Goal: Complete application form: Complete application form

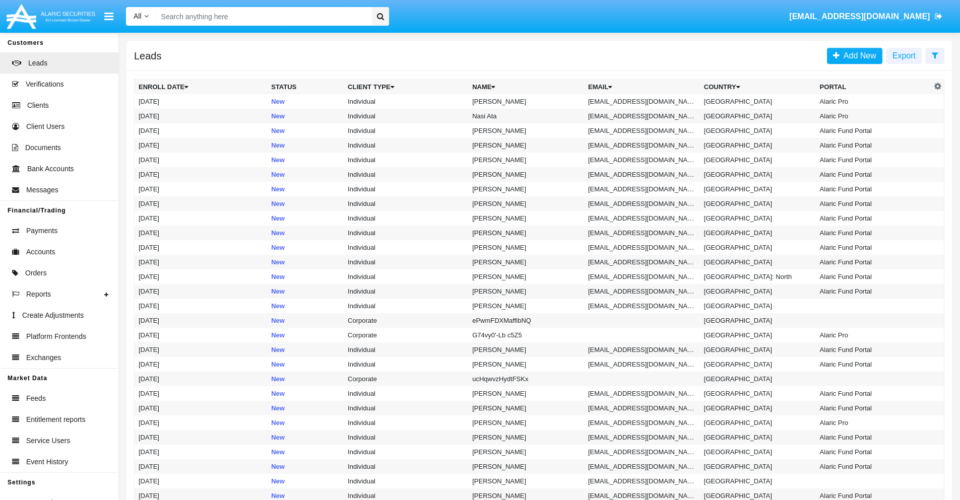
click at [935, 55] on icon at bounding box center [935, 55] width 7 height 8
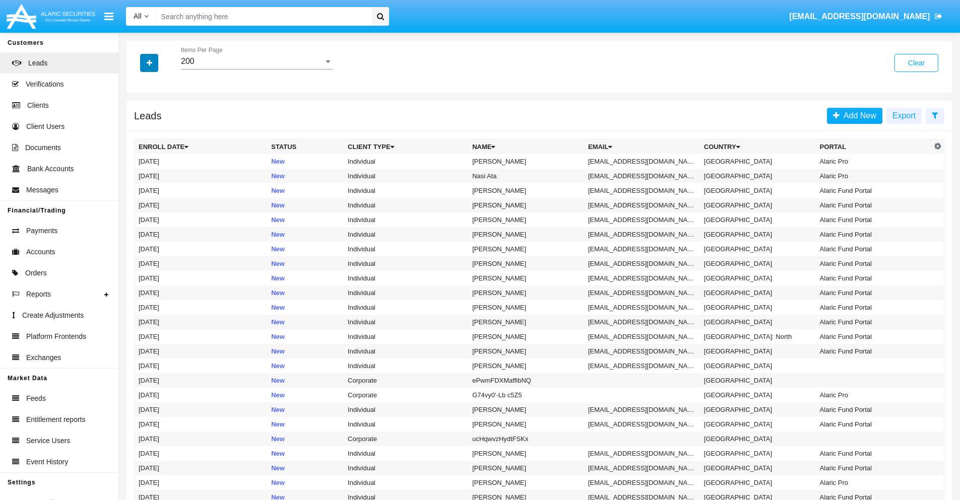
click at [149, 62] on icon "button" at bounding box center [150, 62] width 6 height 7
click at [157, 127] on span "Email" at bounding box center [157, 127] width 20 height 12
click at [139, 131] on input "Email" at bounding box center [138, 131] width 1 height 1
checkbox input "true"
click at [149, 62] on icon "button" at bounding box center [150, 62] width 6 height 7
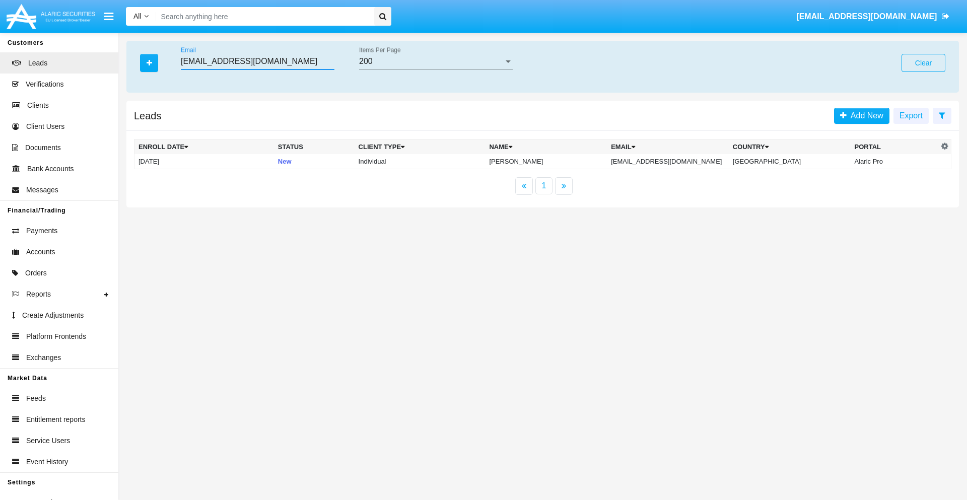
type input "9-aul24@jx2igc.pt5.jp"
click at [675, 161] on td "9-aul24@jx2igc.pt5.jp" at bounding box center [668, 161] width 122 height 15
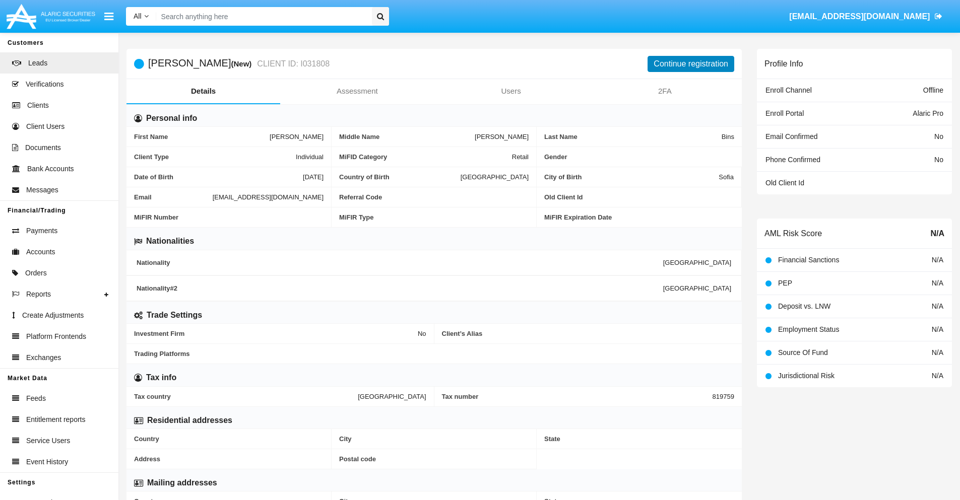
click at [691, 63] on button "Continue registration" at bounding box center [690, 64] width 87 height 16
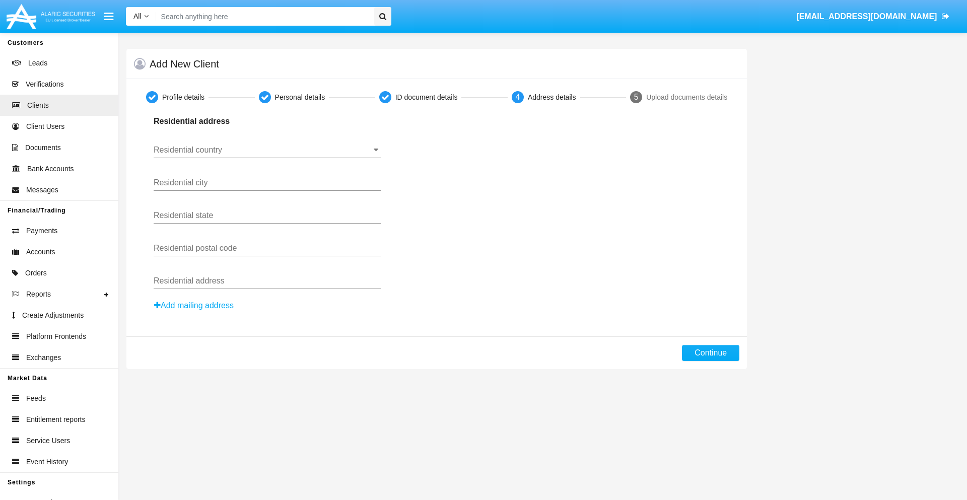
click at [267, 150] on input "Residential country" at bounding box center [267, 150] width 227 height 9
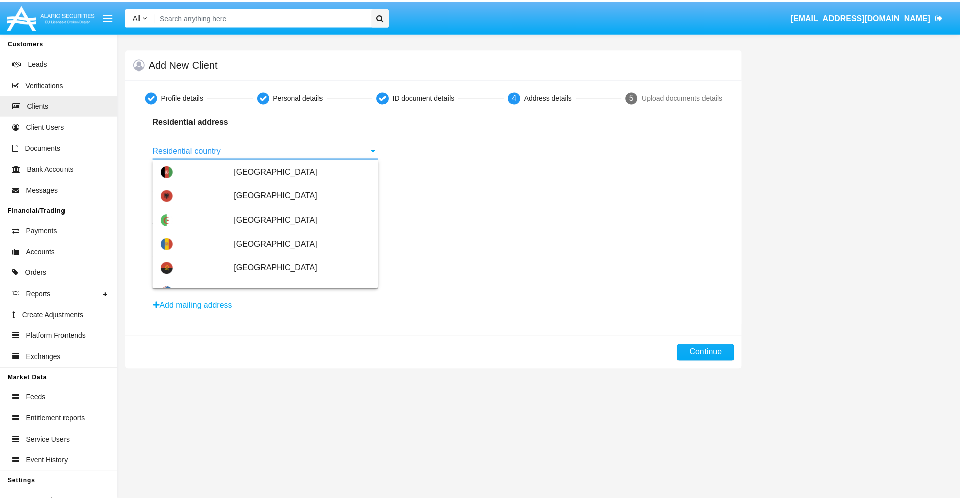
scroll to position [597, 0]
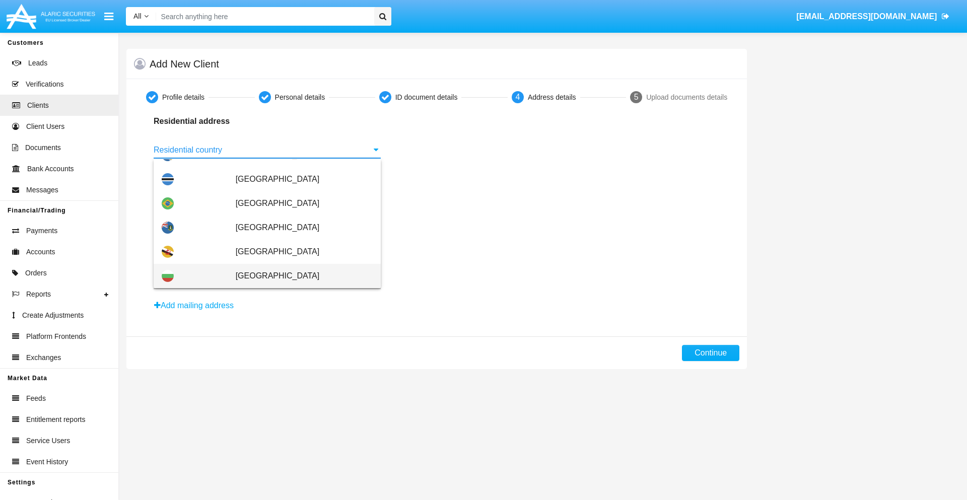
click at [299, 276] on span "[GEOGRAPHIC_DATA]" at bounding box center [304, 276] width 137 height 24
type input "[GEOGRAPHIC_DATA]"
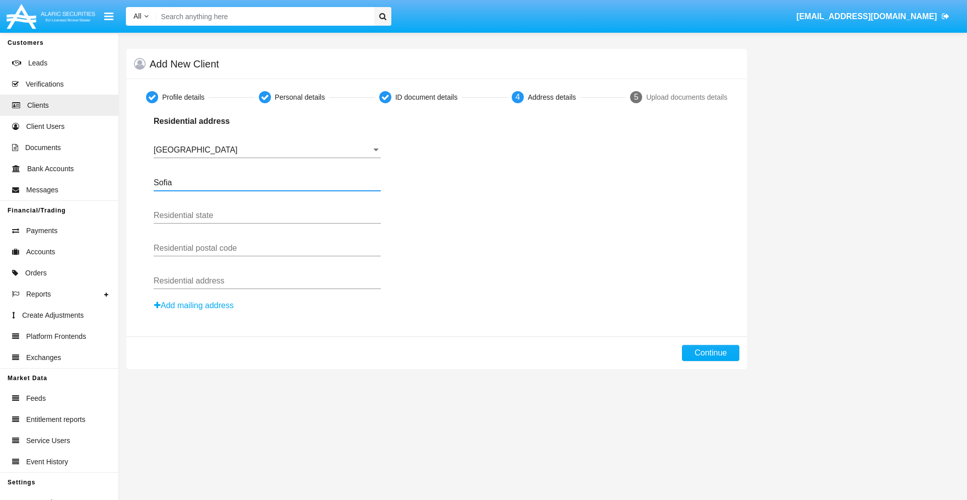
type input "Sofia"
type input "1000"
type input "Vasil Levski"
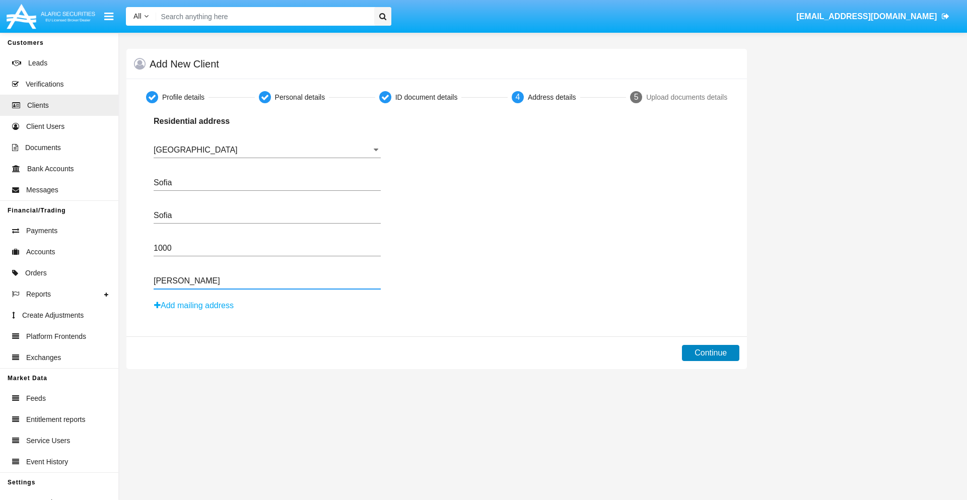
click at [711, 353] on button "Continue" at bounding box center [710, 353] width 57 height 16
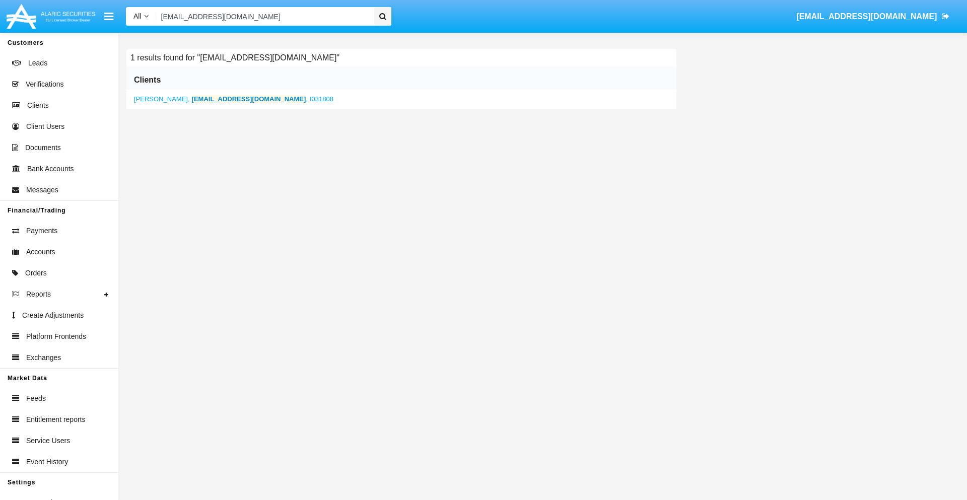
type input "9-aul24@jx2igc.pt5.jp"
click at [208, 99] on b "9-aul24@jx2igc.pt5.jp" at bounding box center [249, 99] width 114 height 8
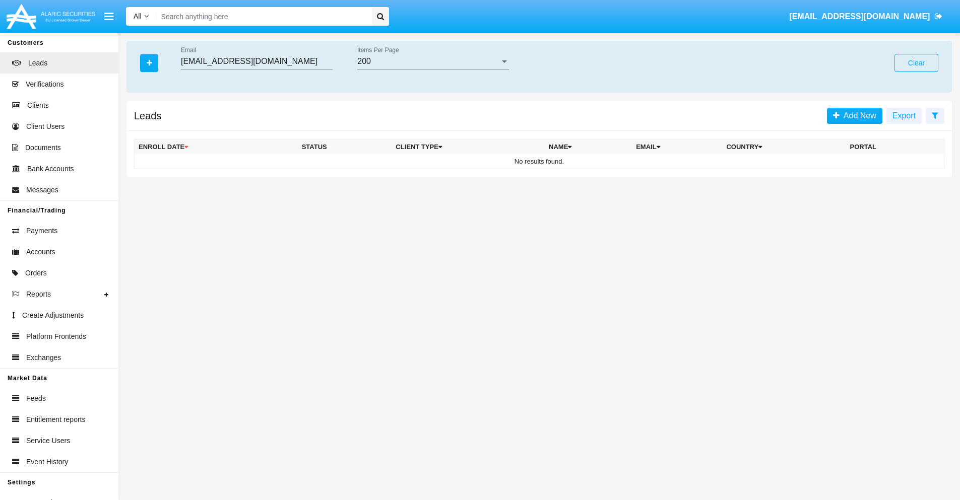
click at [916, 63] on button "Clear" at bounding box center [916, 63] width 44 height 18
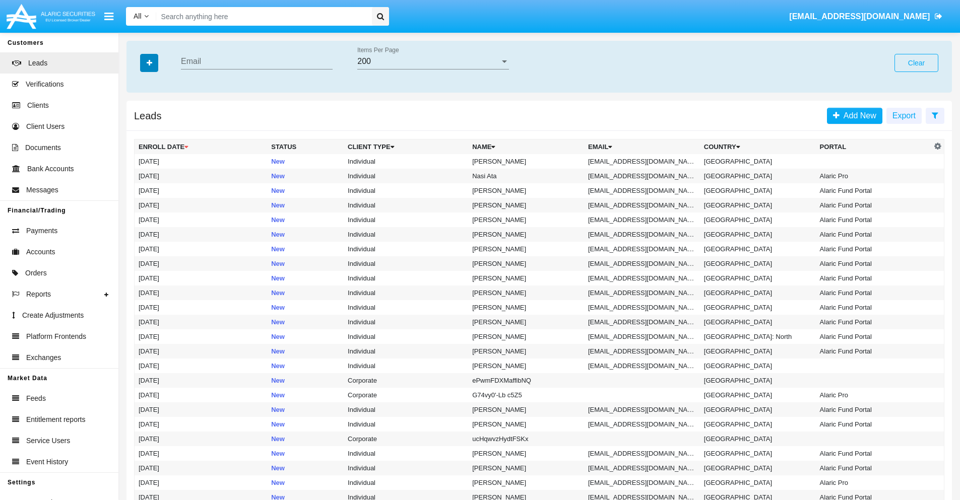
click at [149, 62] on icon "button" at bounding box center [150, 62] width 6 height 7
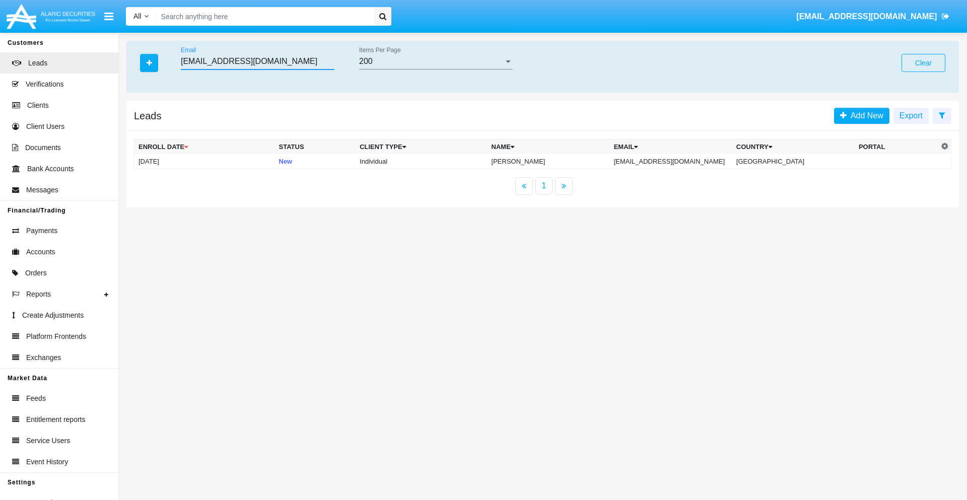
type input "3tcu2ktv@tr9n.90e.net"
click at [682, 161] on td "3tcu2ktv@tr9n.90e.net" at bounding box center [671, 161] width 122 height 15
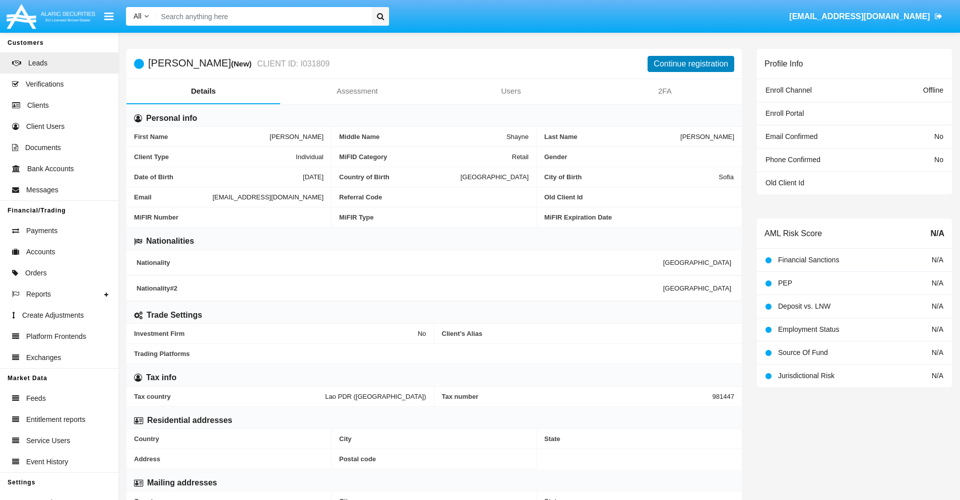
click at [691, 63] on button "Continue registration" at bounding box center [690, 64] width 87 height 16
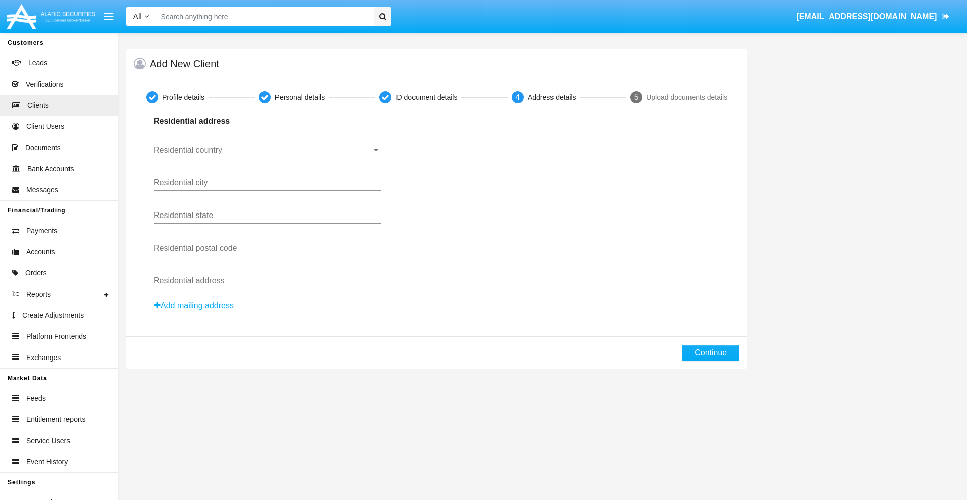
click at [194, 306] on button "Add mailing address" at bounding box center [194, 305] width 81 height 13
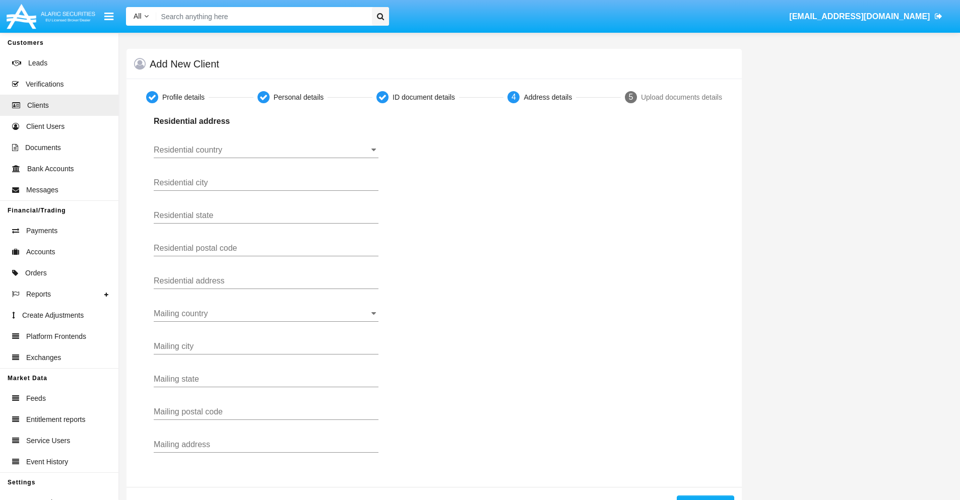
click at [266, 150] on input "Residential country" at bounding box center [266, 150] width 225 height 9
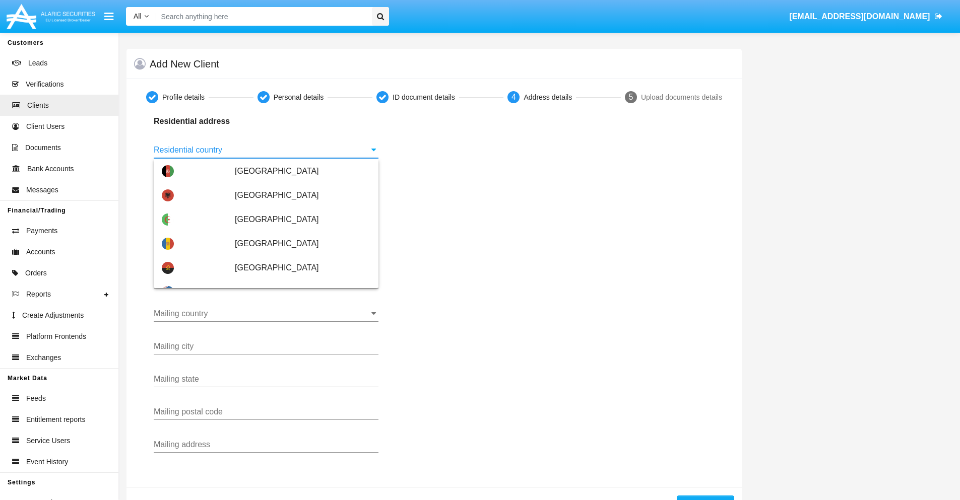
scroll to position [597, 0]
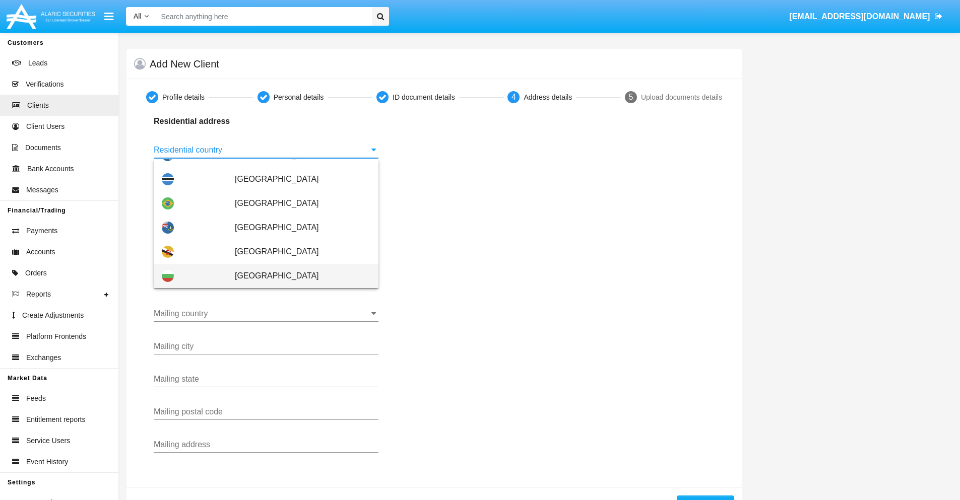
click at [297, 276] on span "[GEOGRAPHIC_DATA]" at bounding box center [303, 276] width 136 height 24
type input "[GEOGRAPHIC_DATA]"
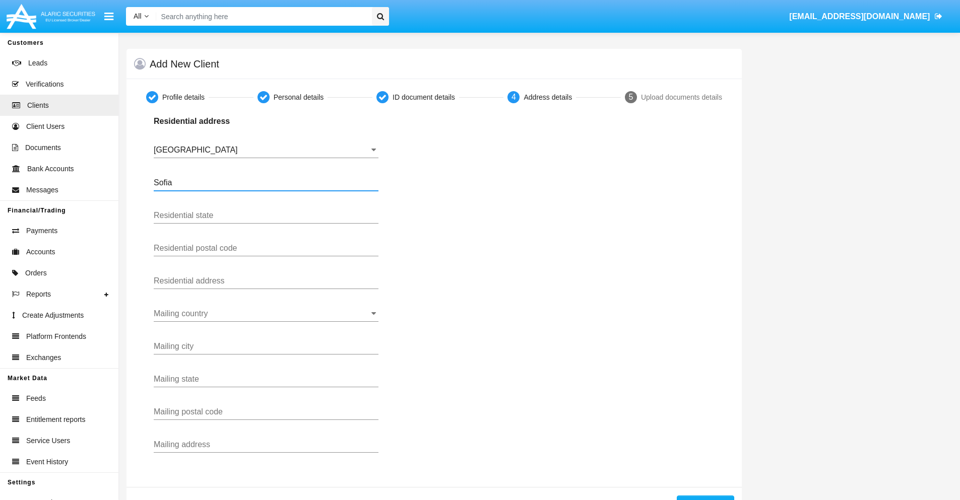
type input "Sofia"
type input "1000"
type input "Vasil Levski"
click at [266, 314] on input "Mailing country" at bounding box center [266, 313] width 225 height 9
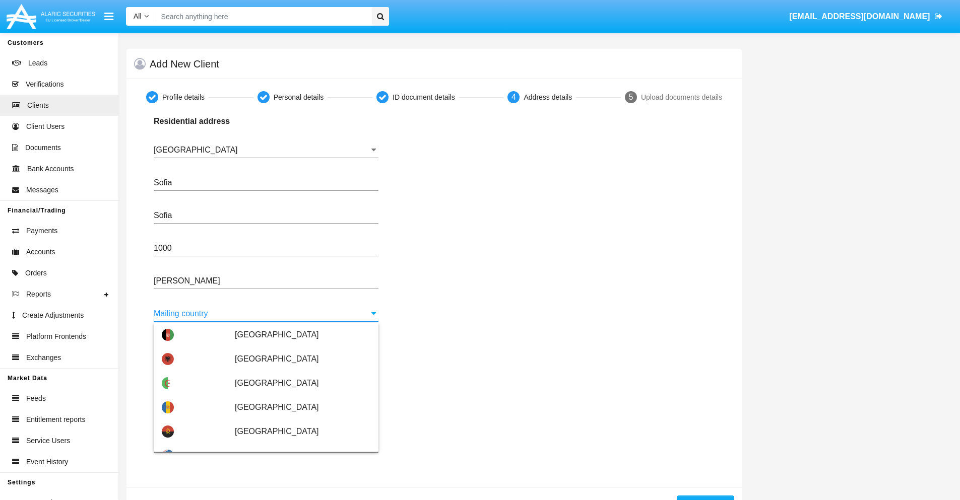
scroll to position [48, 0]
click at [297, 444] on span "Argentina" at bounding box center [303, 456] width 136 height 24
type input "Argentina"
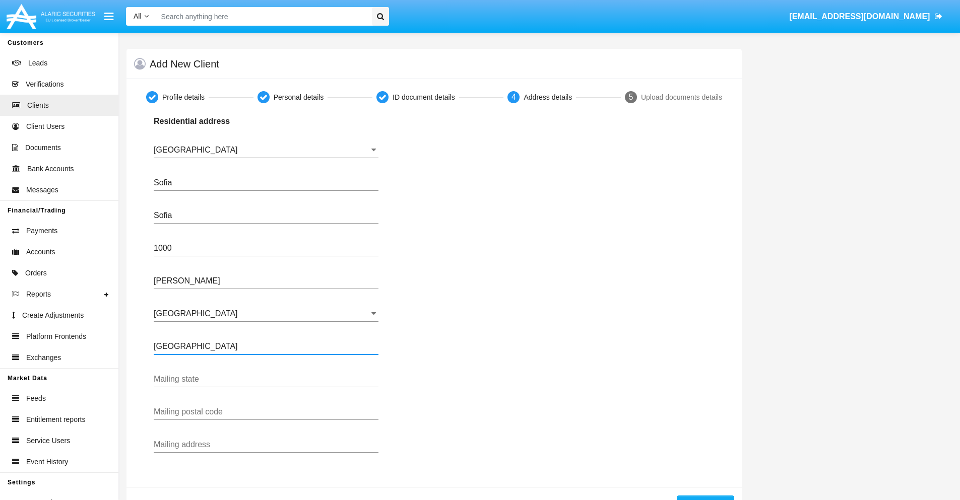
type input "Buenos Aires"
type input "7777"
type input "Test Mail Address"
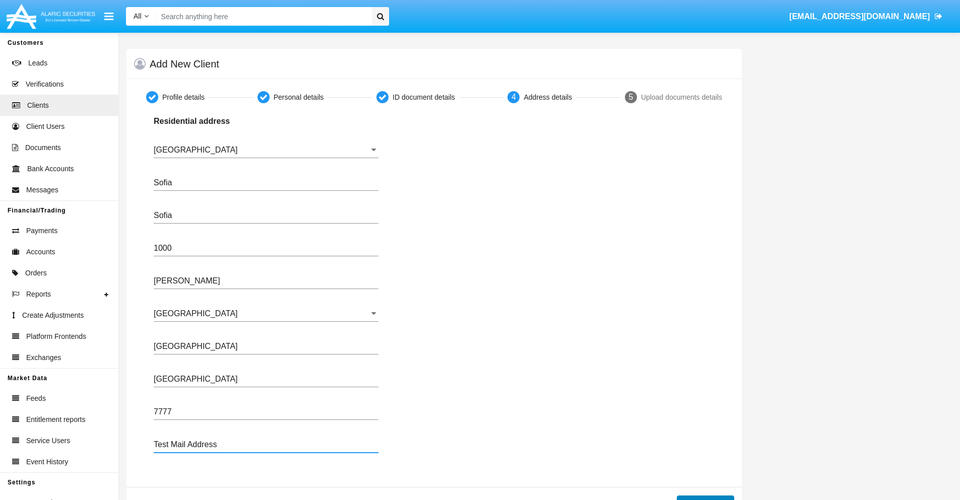
click at [705, 498] on button "Continue" at bounding box center [705, 504] width 57 height 16
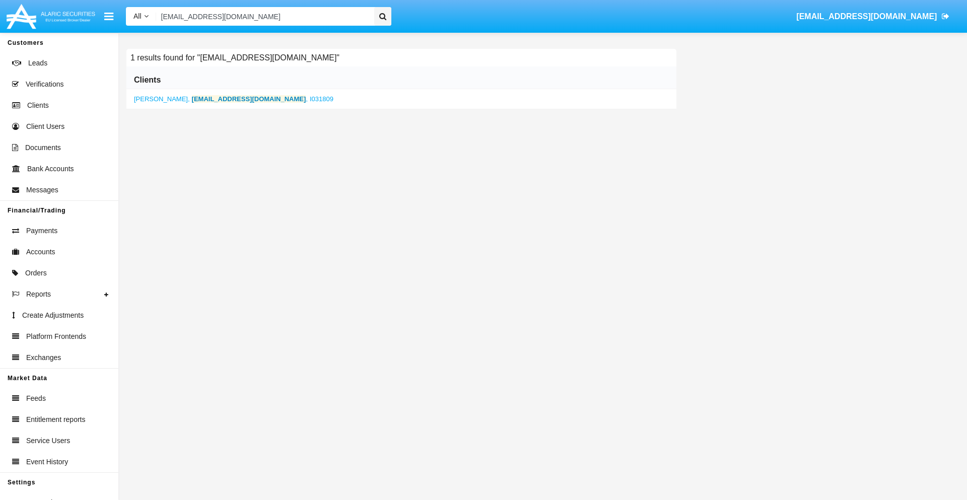
type input "3tcu2ktv@tr9n.90e.net"
click at [233, 99] on b "3tcu2ktv@tr9n.90e.net" at bounding box center [249, 99] width 114 height 8
